Goal: Navigation & Orientation: Find specific page/section

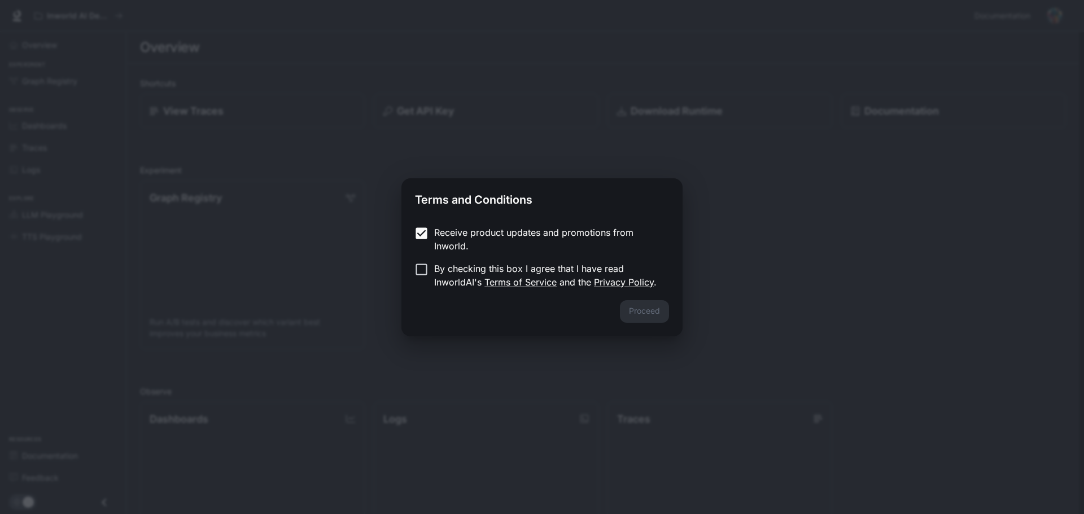
click at [437, 273] on p "By checking this box I agree that I have read InworldAI's Terms of Service and …" at bounding box center [547, 275] width 226 height 27
click at [637, 312] on button "Proceed" at bounding box center [644, 311] width 49 height 23
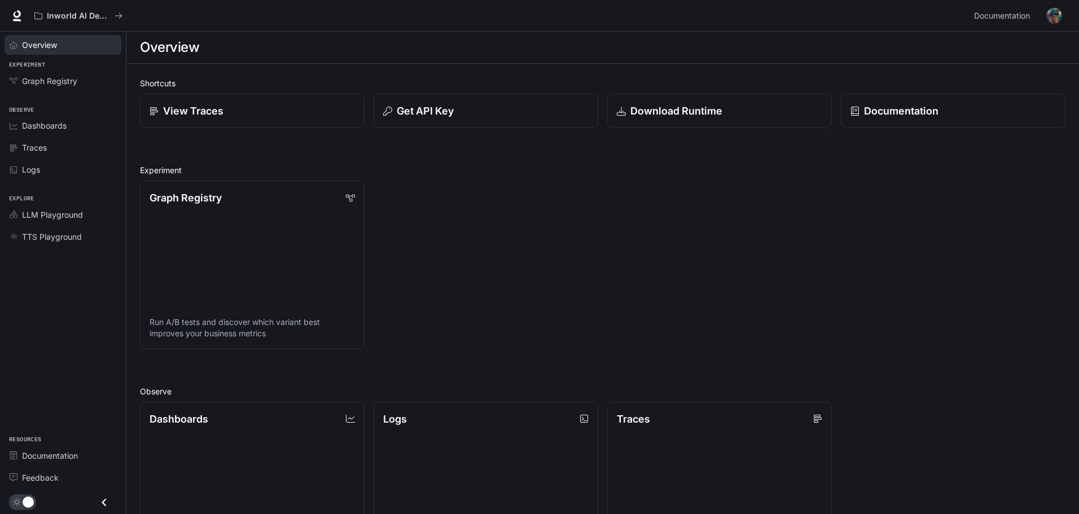
click at [63, 37] on link "Overview" at bounding box center [63, 45] width 117 height 20
click at [58, 45] on span "Overview" at bounding box center [40, 45] width 36 height 12
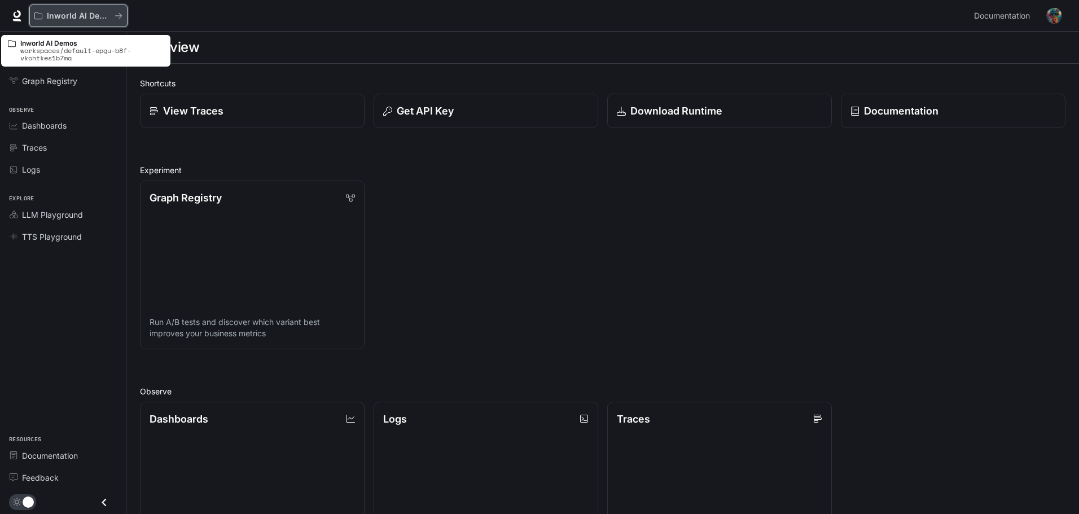
click at [53, 10] on button "Inworld AI Demos" at bounding box center [78, 16] width 98 height 23
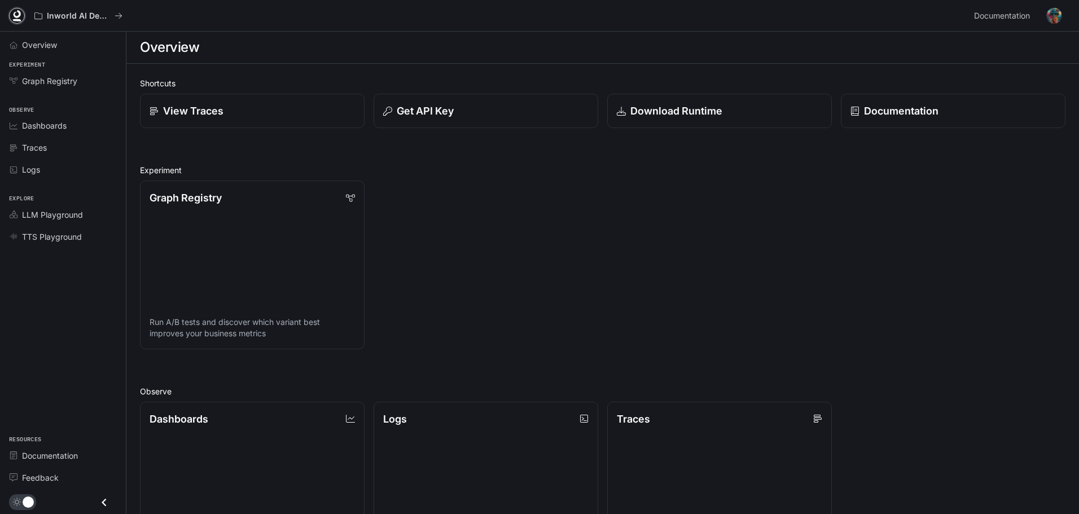
click at [17, 17] on icon at bounding box center [17, 14] width 7 height 8
click at [236, 242] on link "Graph Registry Run A/B tests and discover which variant best improves your busi…" at bounding box center [252, 265] width 227 height 170
